Goal: Task Accomplishment & Management: Manage account settings

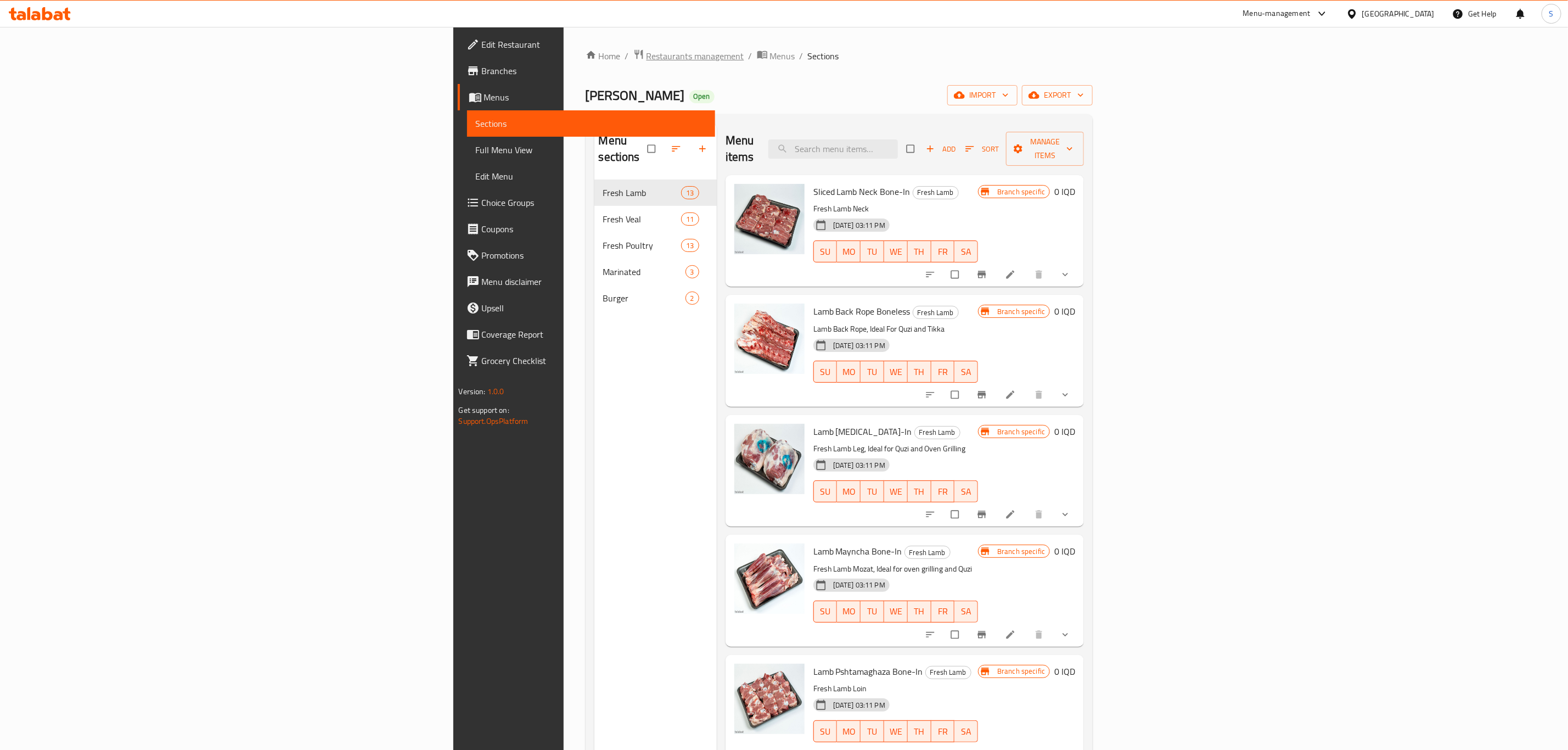
click at [647, 60] on span "Restaurants management" at bounding box center [696, 56] width 98 height 13
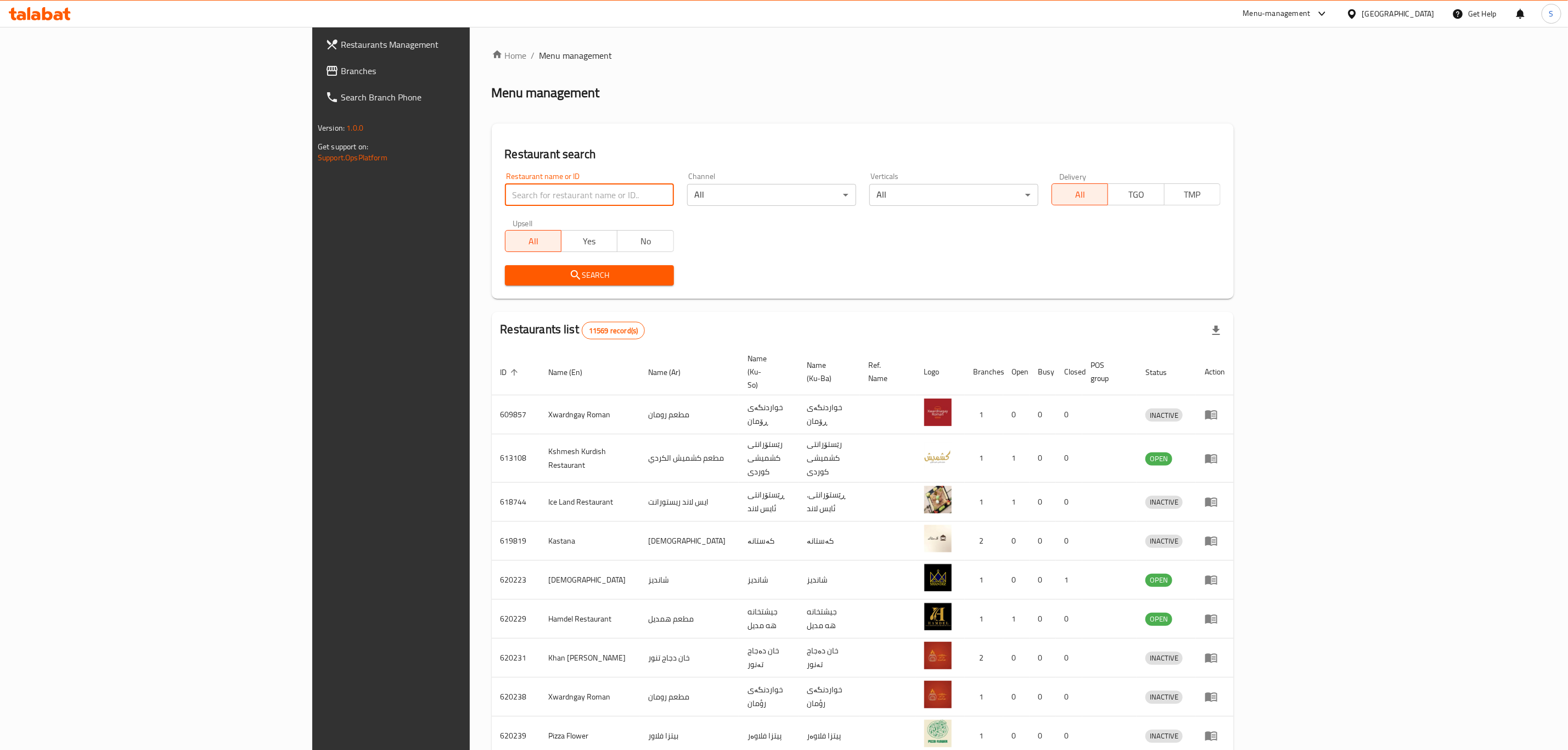
click at [505, 194] on input "search" at bounding box center [588, 194] width 169 height 22
type input "[PERSON_NAME]"
click at [513, 269] on span "Search" at bounding box center [588, 275] width 151 height 14
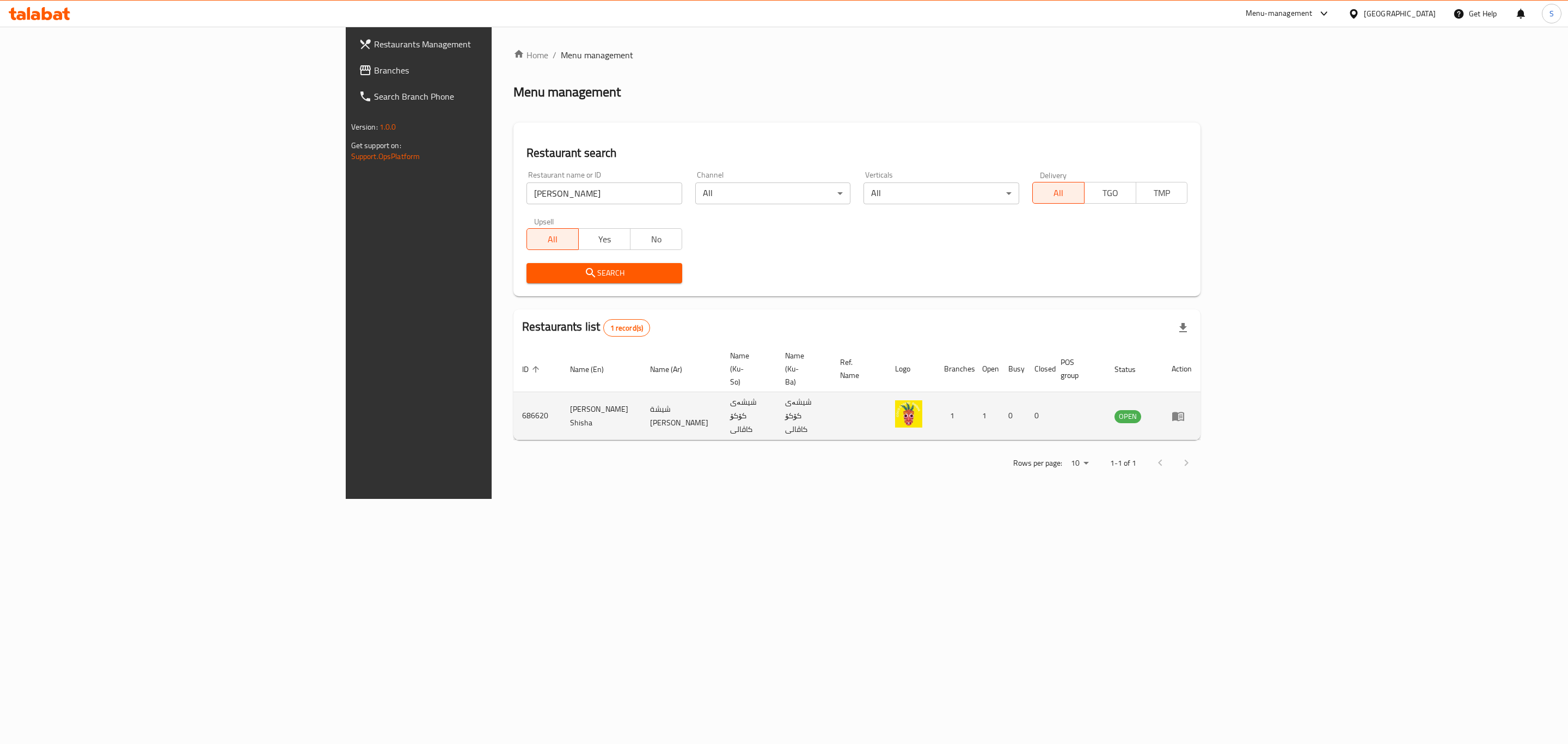
click at [1183, 414] on icon "enhanced table" at bounding box center [1180, 416] width 4 height 4
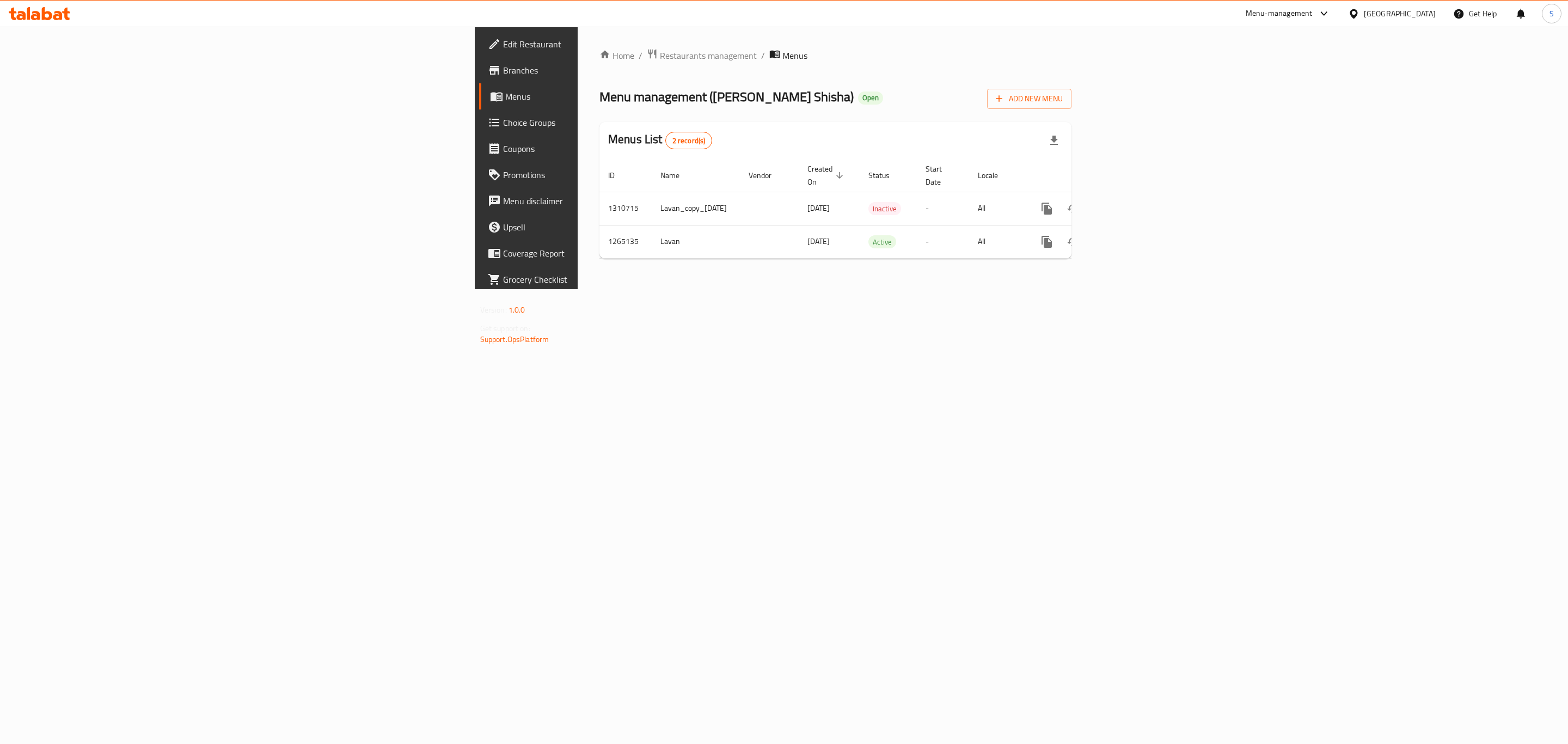
click at [503, 44] on span "Edit Restaurant" at bounding box center [615, 44] width 224 height 13
